Goal: Information Seeking & Learning: Find contact information

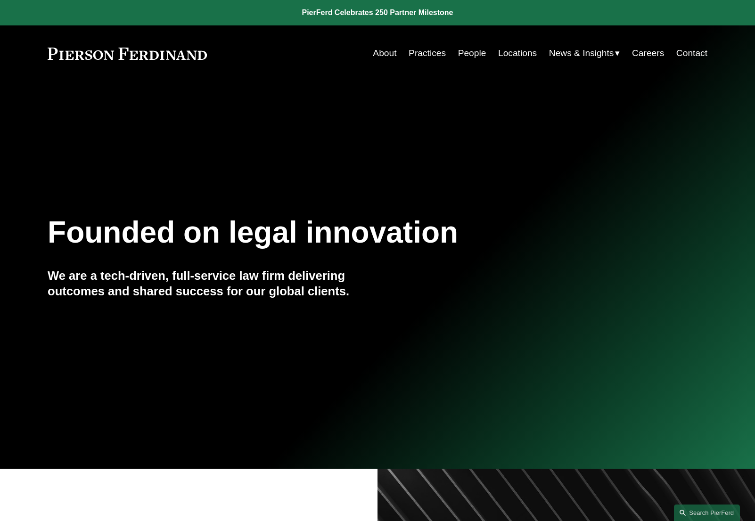
click at [698, 58] on link "Contact" at bounding box center [691, 53] width 31 height 18
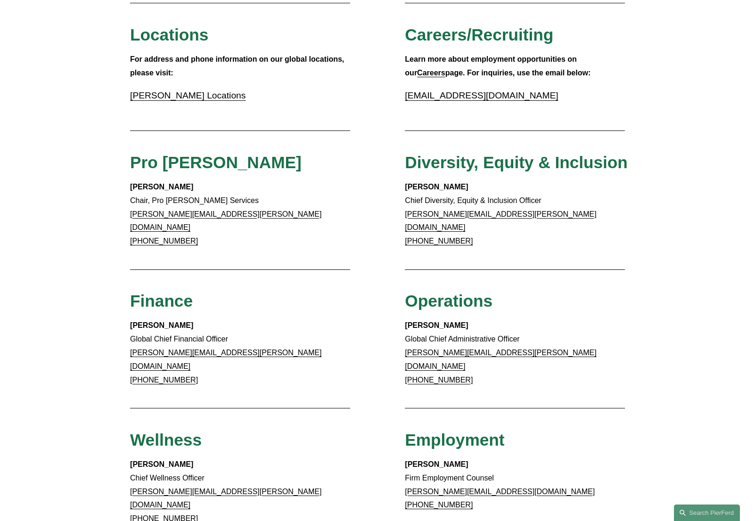
scroll to position [333, 0]
click at [228, 92] on link "Pierson Ferdinand Locations" at bounding box center [187, 96] width 115 height 10
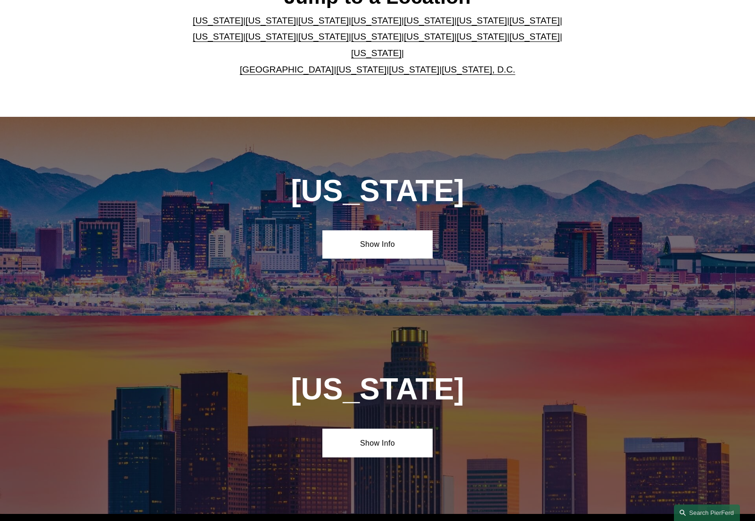
scroll to position [329, 0]
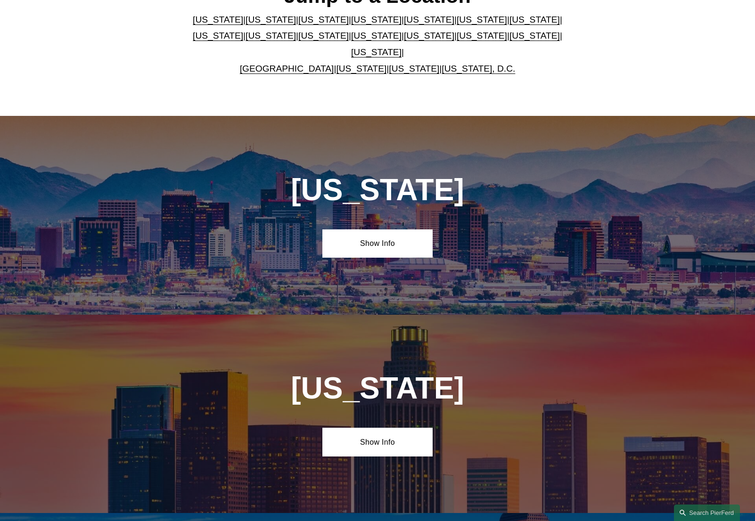
click at [298, 25] on link "Colorado" at bounding box center [323, 20] width 50 height 10
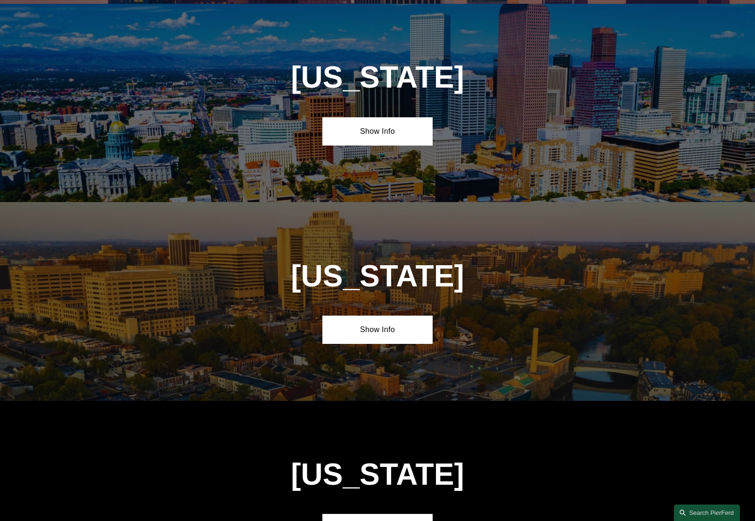
scroll to position [842, 0]
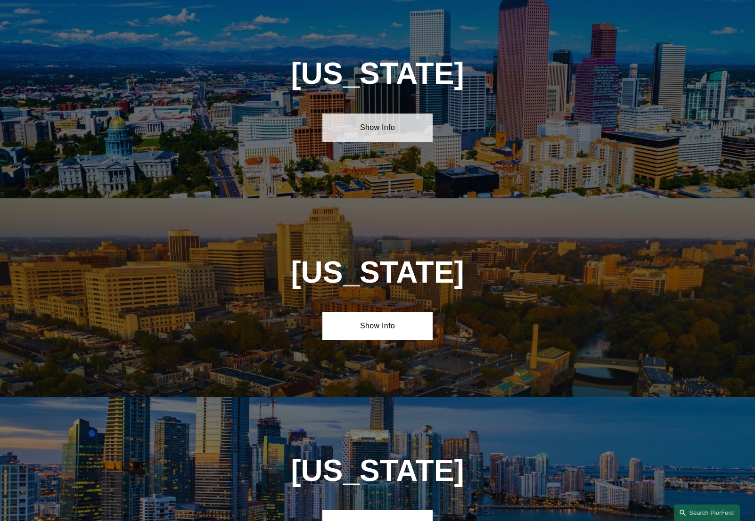
click at [353, 131] on link "Show Info" at bounding box center [377, 128] width 110 height 28
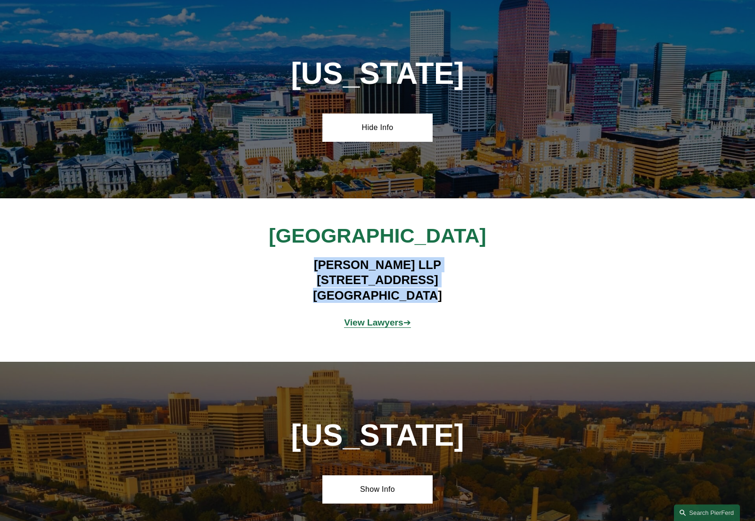
drag, startPoint x: 439, startPoint y: 298, endPoint x: 296, endPoint y: 270, distance: 145.0
click at [296, 270] on h4 "Pierson Ferdinand LLP 2301 Blake Street, Suite 100 Denver, CO 80205" at bounding box center [377, 280] width 275 height 46
copy h4 "Pierson Ferdinand LLP 2301 Blake Street, Suite 100 Denver, CO 80205"
